Goal: Find specific page/section: Find specific page/section

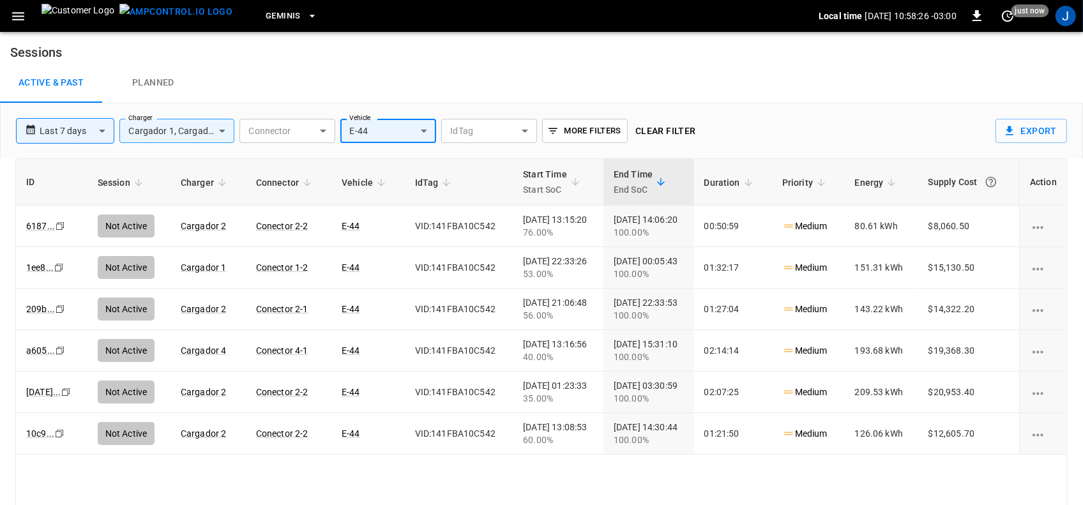
click at [16, 12] on icon "button" at bounding box center [18, 16] width 12 height 8
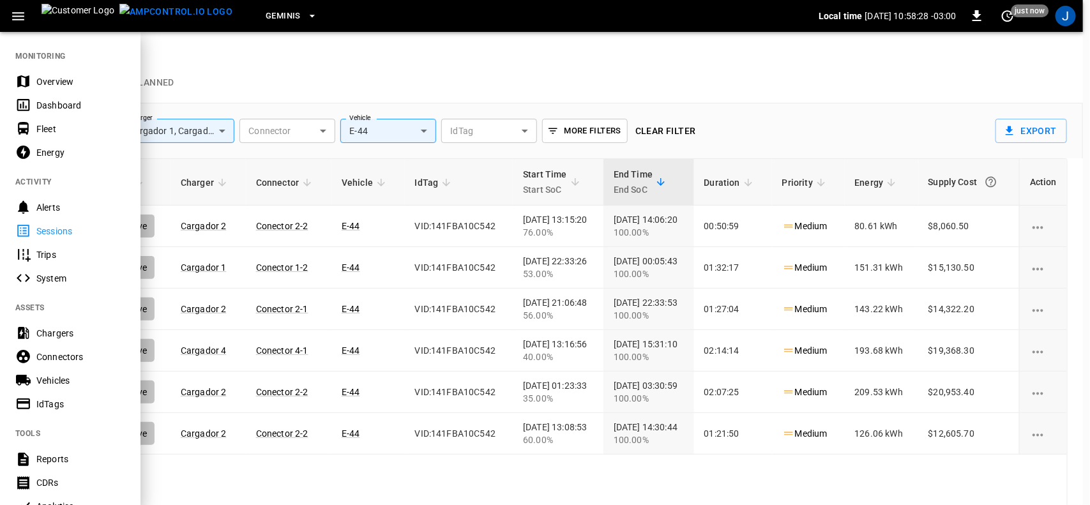
click at [57, 102] on div "Dashboard" at bounding box center [80, 105] width 89 height 13
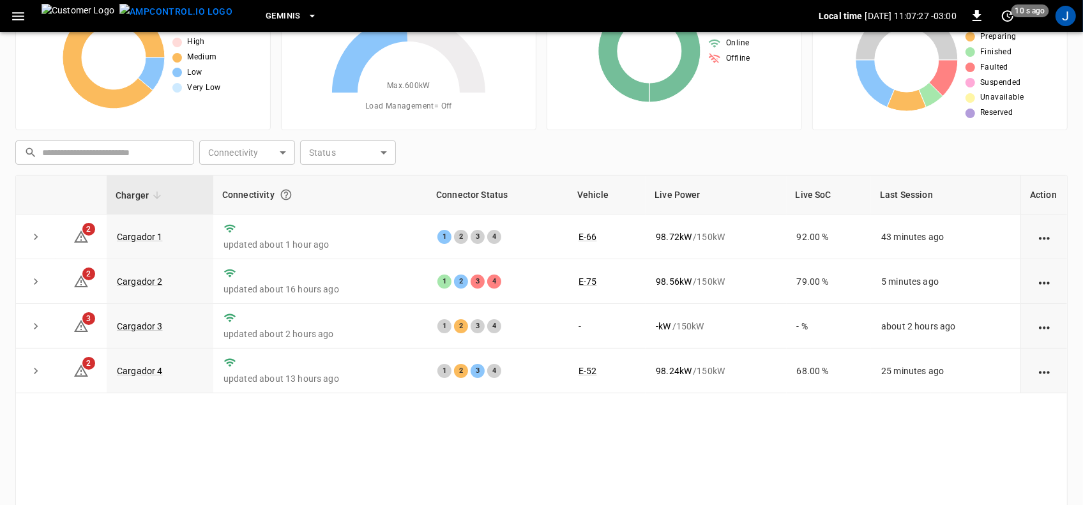
scroll to position [152, 0]
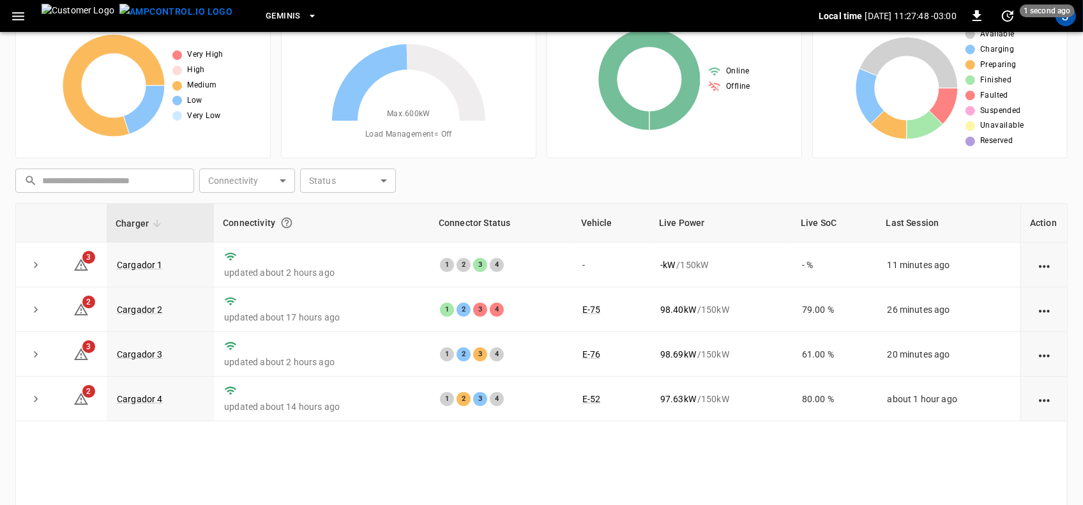
scroll to position [80, 0]
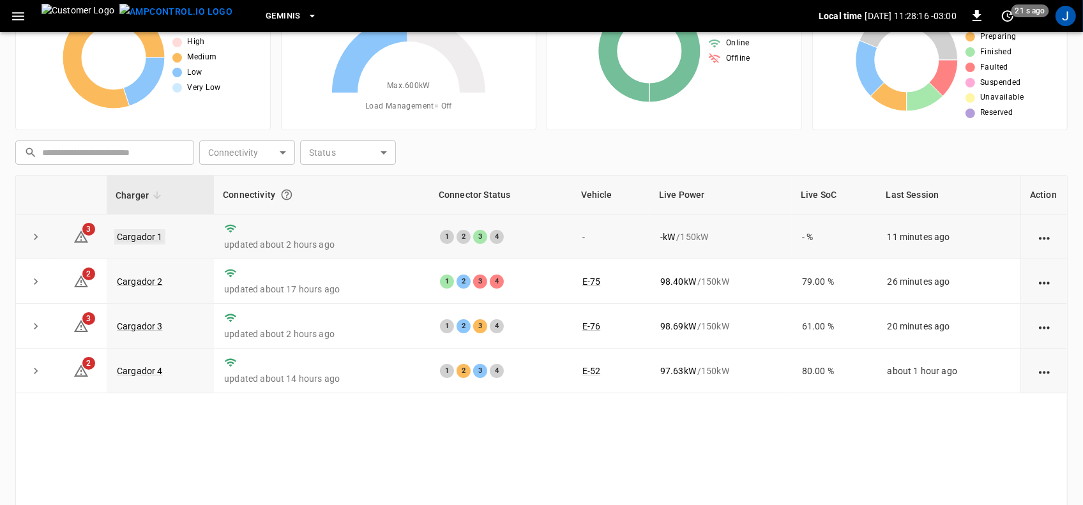
click at [139, 241] on link "Cargador 1" at bounding box center [139, 236] width 51 height 15
